Goal: Task Accomplishment & Management: Manage account settings

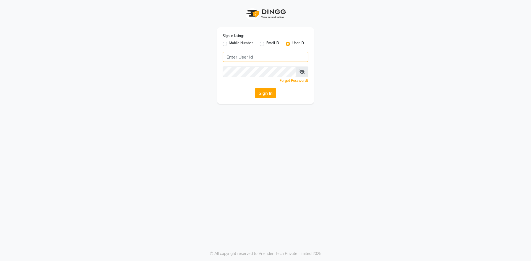
type input "9346469616"
click at [229, 44] on label "Mobile Number" at bounding box center [241, 44] width 24 height 7
click at [229, 44] on input "Mobile Number" at bounding box center [231, 43] width 4 height 4
radio input "true"
radio input "false"
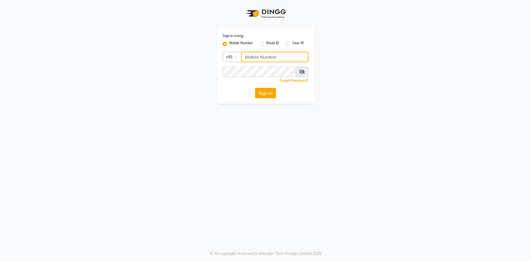
click at [274, 57] on input "Username" at bounding box center [274, 57] width 67 height 11
type input "9346469616"
click at [265, 91] on button "Sign In" at bounding box center [265, 93] width 21 height 11
type input "9346469616"
click at [266, 98] on button "Sign In" at bounding box center [265, 93] width 21 height 11
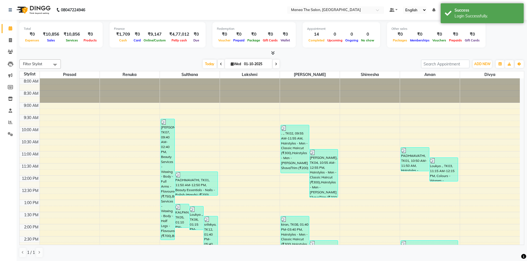
click at [506, 39] on div "Total ₹0 Expenses ₹10,856 Sales ₹10,856 Services ₹0 Products Finance ₹1,709 Cas…" at bounding box center [271, 35] width 504 height 27
click at [511, 7] on div "Success Login Successfully." at bounding box center [481, 13] width 83 height 20
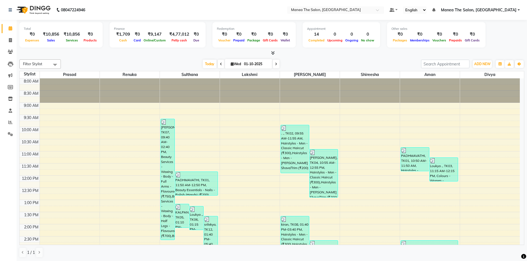
click at [511, 8] on span "Manea The Salon, [GEOGRAPHIC_DATA]" at bounding box center [478, 10] width 75 height 6
click at [503, 36] on link "Sign out" at bounding box center [491, 38] width 51 height 9
